Goal: Information Seeking & Learning: Check status

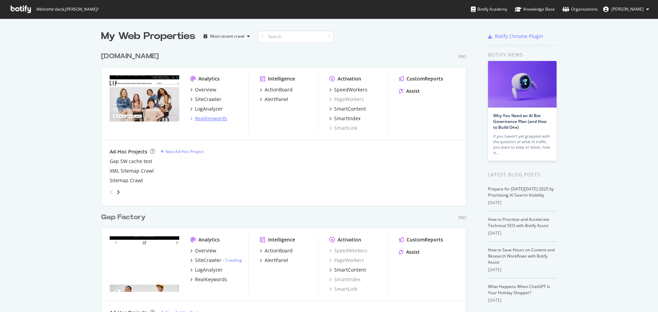
scroll to position [307, 648]
click at [209, 98] on div "SiteCrawler" at bounding box center [208, 99] width 26 height 7
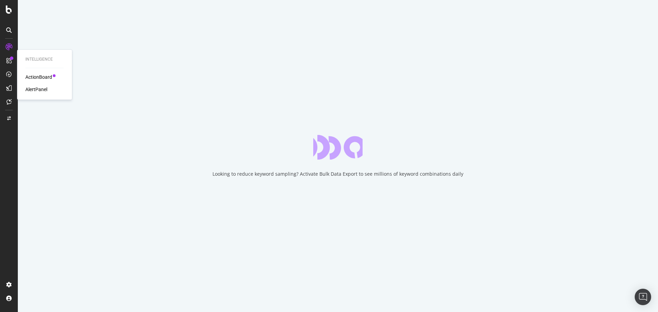
click at [46, 75] on div "ActionBoard" at bounding box center [38, 77] width 27 height 7
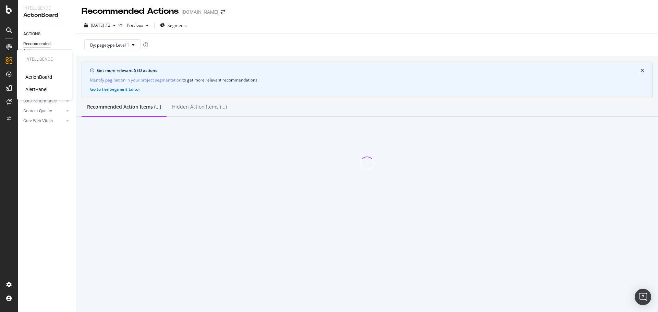
click at [36, 90] on div "AlertPanel" at bounding box center [36, 89] width 22 height 7
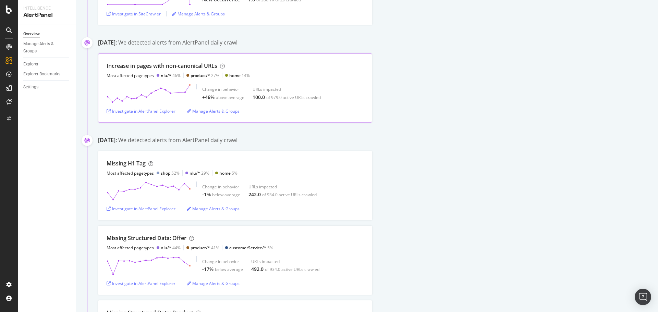
scroll to position [171, 0]
drag, startPoint x: 220, startPoint y: 62, endPoint x: 270, endPoint y: 66, distance: 50.2
click at [268, 66] on div "Increase in pages with non-canonical URLs Most affected pagetypes nlu/* 46% pro…" at bounding box center [235, 69] width 257 height 16
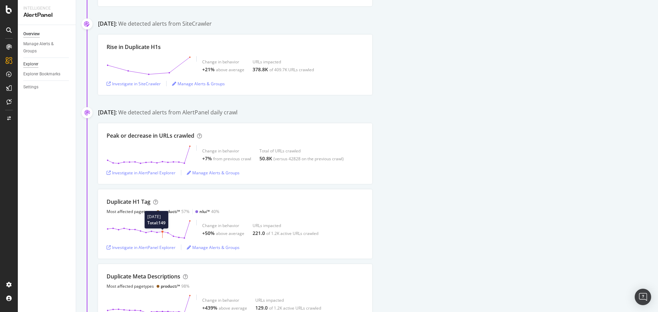
scroll to position [548, 0]
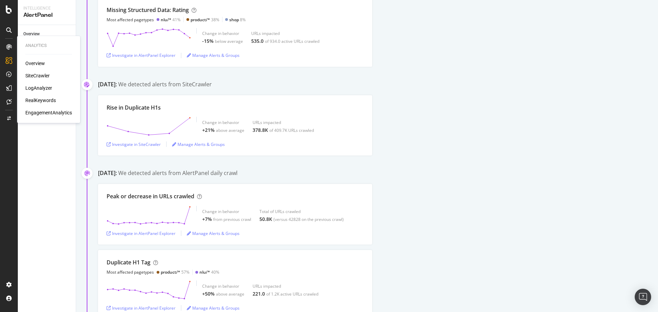
click at [38, 77] on div "SiteCrawler" at bounding box center [37, 75] width 24 height 7
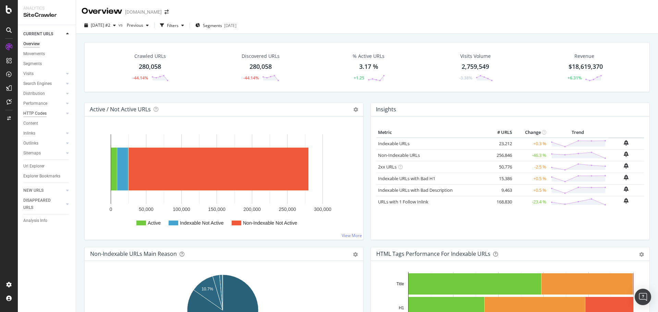
click at [31, 113] on div "HTTP Codes" at bounding box center [34, 113] width 23 height 7
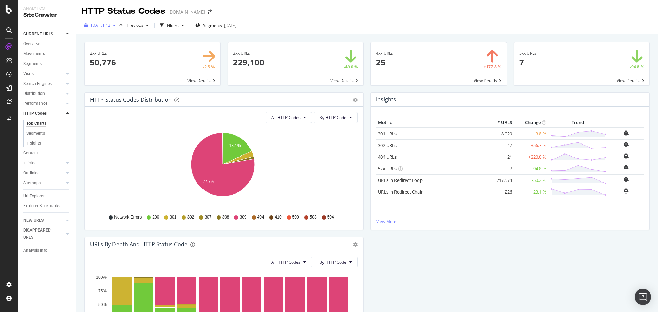
click at [108, 26] on span "[DATE] #2" at bounding box center [101, 25] width 20 height 6
click at [115, 45] on div "[DATE]" at bounding box center [110, 45] width 37 height 6
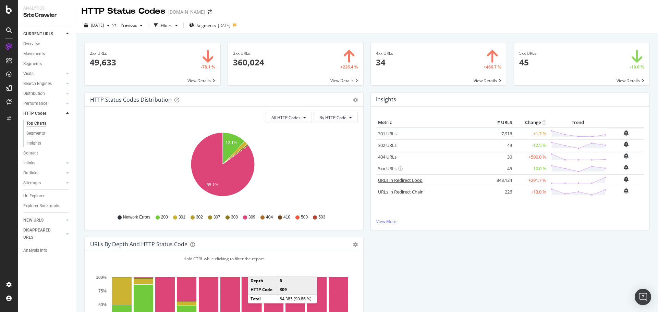
click at [402, 181] on link "URLs in Redirect Loop" at bounding box center [400, 180] width 45 height 6
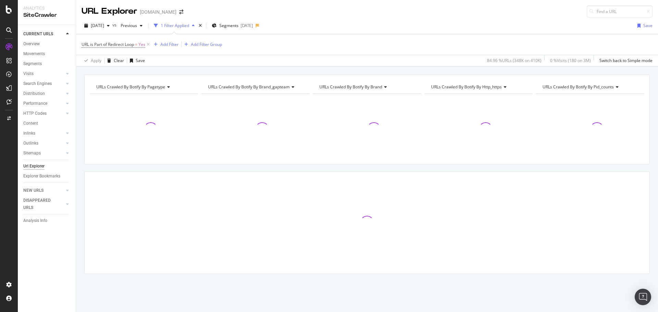
click at [189, 26] on div "1 Filter Applied" at bounding box center [175, 26] width 28 height 6
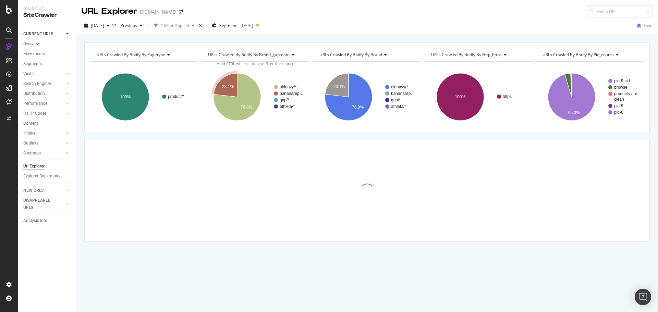
click at [196, 29] on div "1 Filter Applied" at bounding box center [174, 26] width 46 height 10
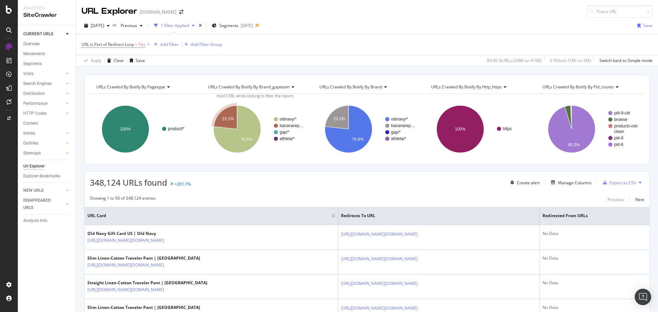
click at [189, 27] on div "1 Filter Applied" at bounding box center [175, 26] width 28 height 6
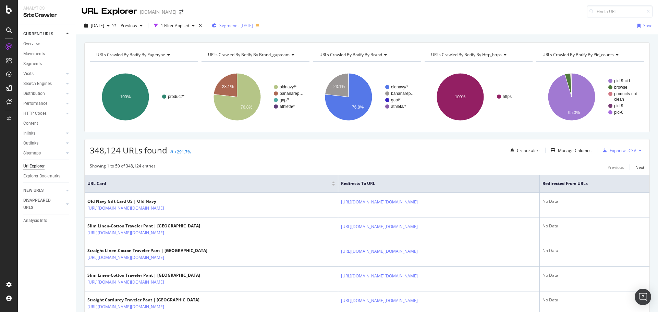
click at [239, 24] on span "Segments" at bounding box center [228, 26] width 19 height 6
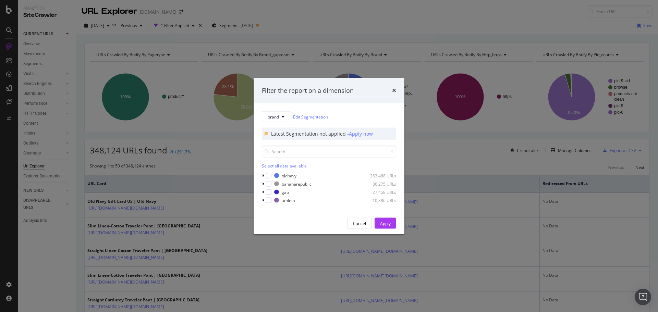
drag, startPoint x: 268, startPoint y: 174, endPoint x: 357, endPoint y: 209, distance: 95.7
click at [269, 174] on div "modal" at bounding box center [268, 175] width 5 height 5
click at [383, 224] on div "Apply" at bounding box center [385, 223] width 11 height 6
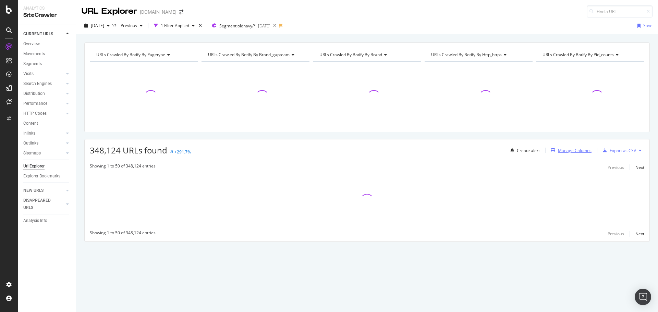
click at [576, 149] on div "Manage Columns" at bounding box center [575, 151] width 34 height 6
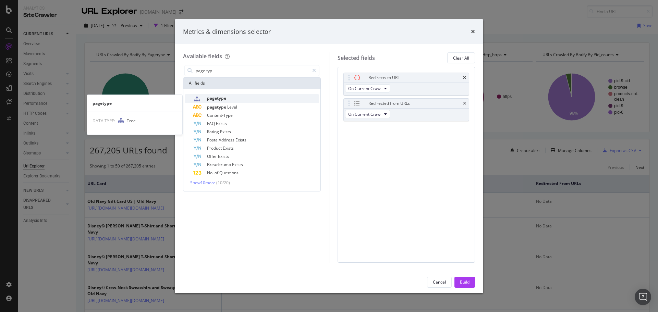
type input "page typ"
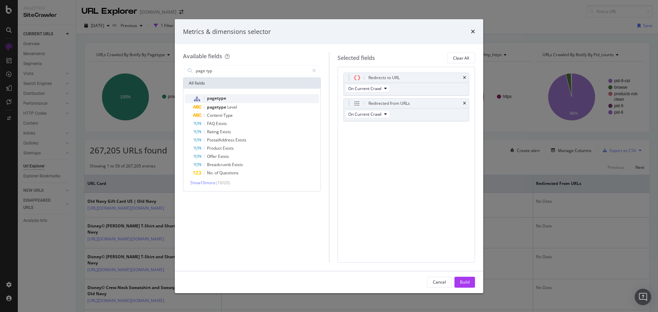
click at [218, 97] on span "pagetype" at bounding box center [216, 98] width 19 height 6
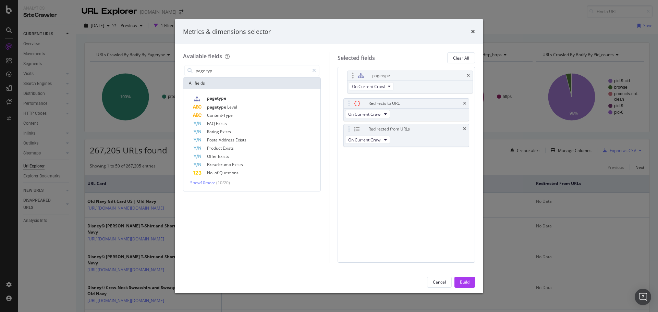
drag, startPoint x: 351, startPoint y: 130, endPoint x: 354, endPoint y: 76, distance: 53.6
click at [354, 76] on body "Analytics SiteCrawler CURRENT URLS Overview Movements Segments Visits Analysis …" at bounding box center [329, 156] width 658 height 312
click at [470, 287] on button "Build" at bounding box center [464, 282] width 21 height 11
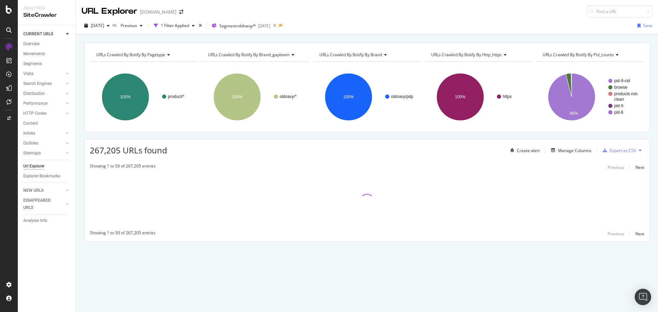
click at [467, 281] on div "URLs Crawled By Botify By pagetype Chart (by Value) Table Expand Export as CSV …" at bounding box center [367, 173] width 582 height 278
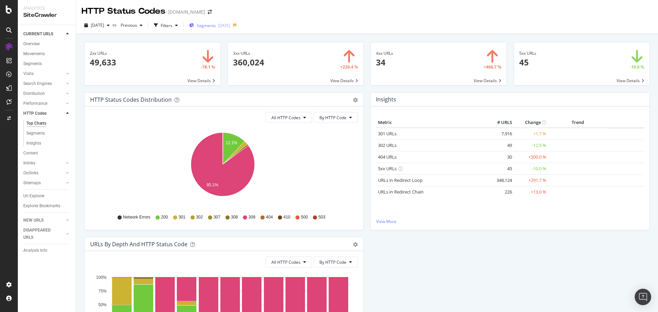
click at [230, 25] on div "Segments [DATE]" at bounding box center [209, 26] width 41 height 6
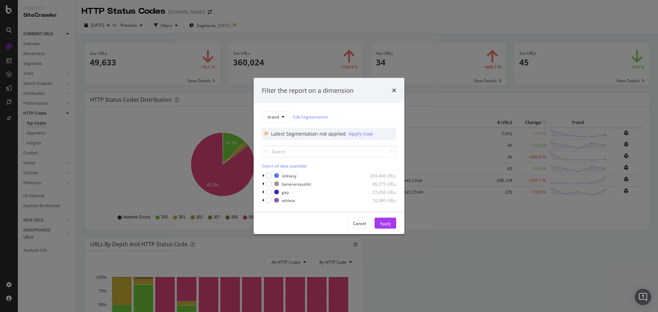
drag, startPoint x: 271, startPoint y: 175, endPoint x: 302, endPoint y: 216, distance: 51.4
click at [271, 175] on div "modal" at bounding box center [268, 175] width 5 height 5
drag, startPoint x: 388, startPoint y: 220, endPoint x: 647, endPoint y: 221, distance: 259.1
click at [388, 220] on div "Apply" at bounding box center [385, 223] width 11 height 6
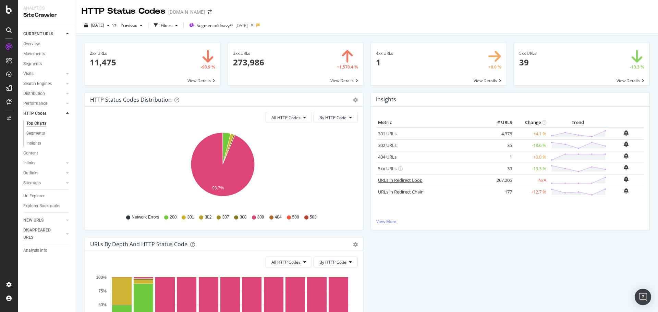
click at [399, 180] on link "URLs in Redirect Loop" at bounding box center [400, 180] width 45 height 6
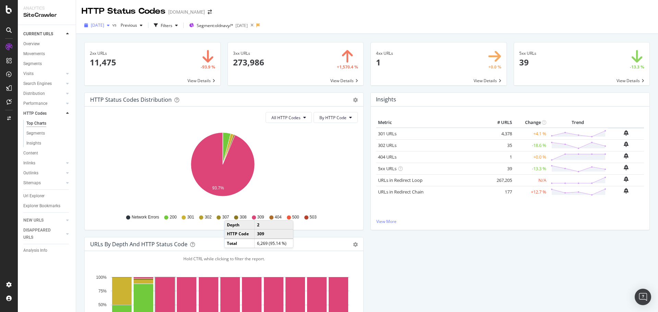
click at [104, 26] on span "[DATE]" at bounding box center [97, 25] width 13 height 6
click at [114, 64] on div "[DATE]" at bounding box center [110, 66] width 37 height 6
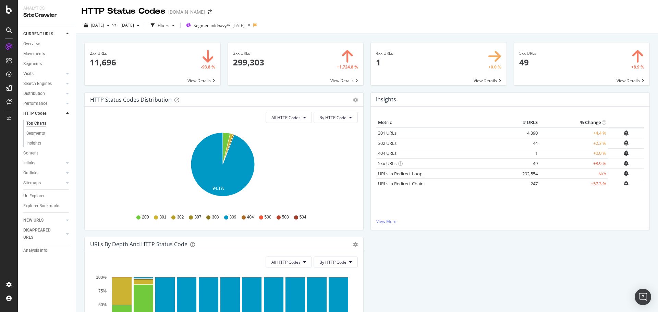
click at [388, 174] on link "URLs in Redirect Loop" at bounding box center [400, 174] width 45 height 6
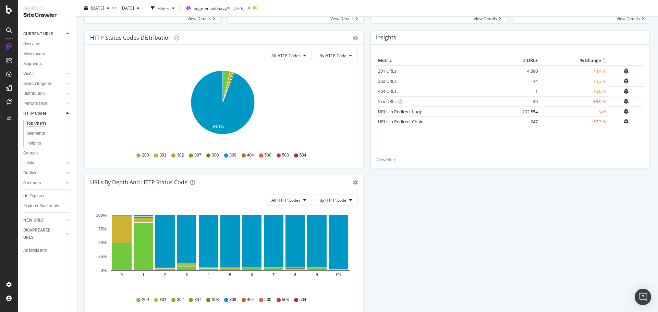
scroll to position [94, 0]
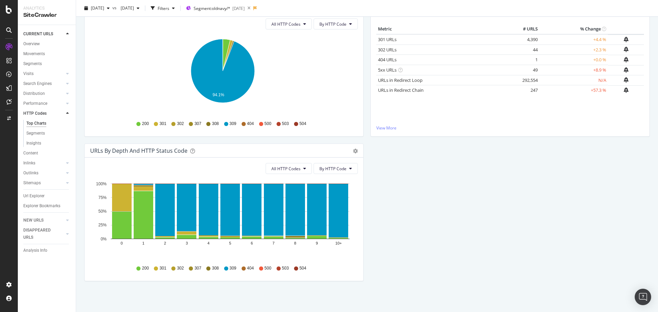
drag, startPoint x: 31, startPoint y: 133, endPoint x: 61, endPoint y: 122, distance: 32.5
click at [31, 133] on div "Segments" at bounding box center [35, 133] width 19 height 7
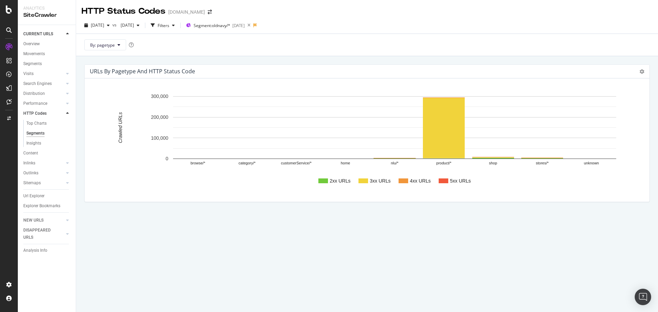
drag, startPoint x: 365, startPoint y: 13, endPoint x: 300, endPoint y: 1, distance: 66.5
click at [364, 14] on div "HTTP Status Codes [DOMAIN_NAME]" at bounding box center [367, 8] width 582 height 17
drag, startPoint x: 153, startPoint y: 263, endPoint x: 173, endPoint y: 270, distance: 22.1
click at [153, 263] on div "URLs by pagetype and HTTP Status Code Chart (by Value) Chart (by Percentage) Ta…" at bounding box center [367, 184] width 582 height 256
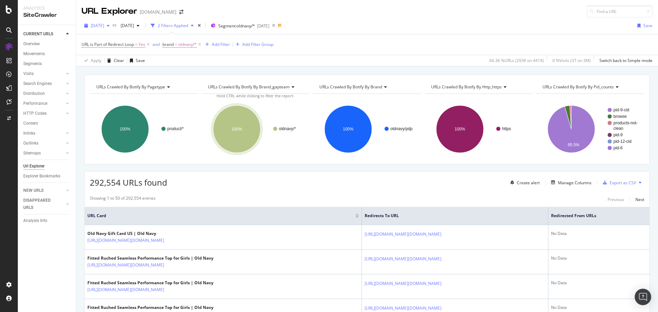
click at [100, 27] on span "[DATE]" at bounding box center [97, 26] width 13 height 6
click at [108, 79] on div "[DATE]" at bounding box center [110, 79] width 37 height 6
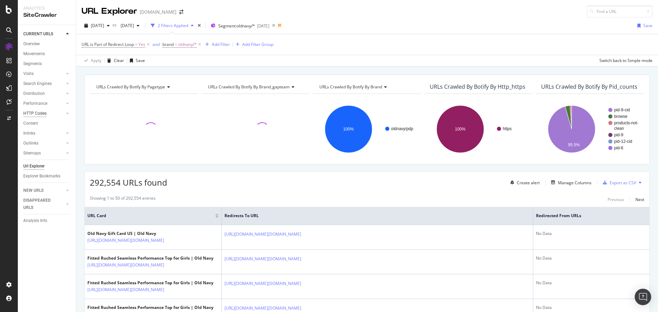
click at [36, 111] on div "HTTP Codes" at bounding box center [34, 113] width 23 height 7
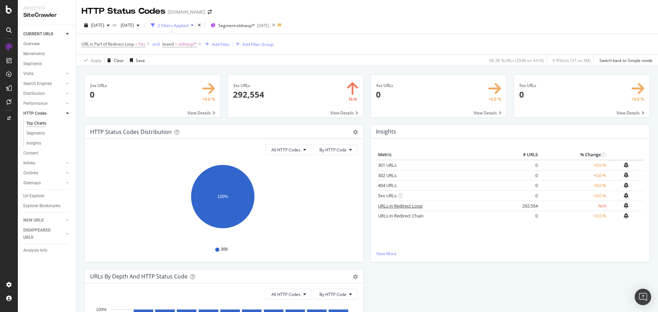
click at [391, 205] on link "URLs in Redirect Loop" at bounding box center [400, 206] width 45 height 6
click at [149, 44] on icon at bounding box center [148, 44] width 6 height 7
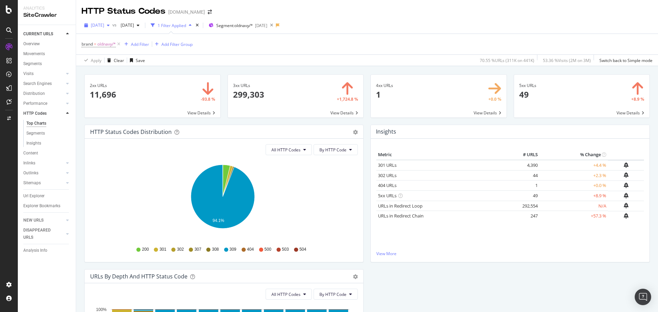
click at [104, 24] on span "[DATE]" at bounding box center [97, 25] width 13 height 6
click at [120, 78] on div "[DATE]" at bounding box center [110, 79] width 37 height 6
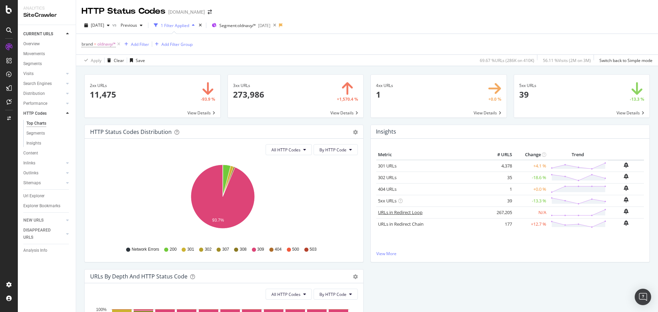
click at [389, 213] on link "URLs in Redirect Loop" at bounding box center [400, 212] width 45 height 6
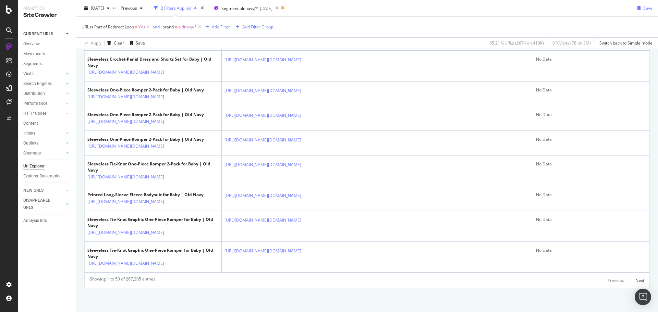
click at [191, 8] on div "2 Filters Applied" at bounding box center [176, 8] width 31 height 6
click at [191, 9] on div "2 Filters Applied" at bounding box center [176, 8] width 31 height 6
